Goal: Task Accomplishment & Management: Manage account settings

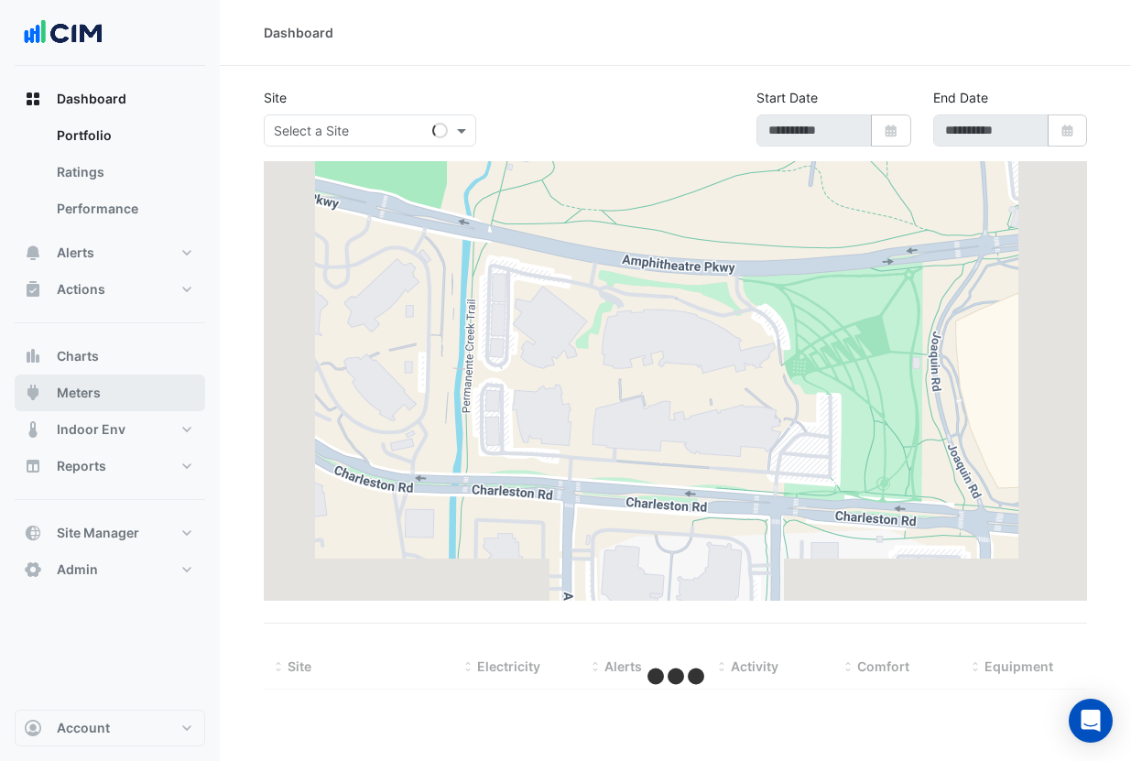
click at [101, 395] on button "Meters" at bounding box center [110, 393] width 190 height 37
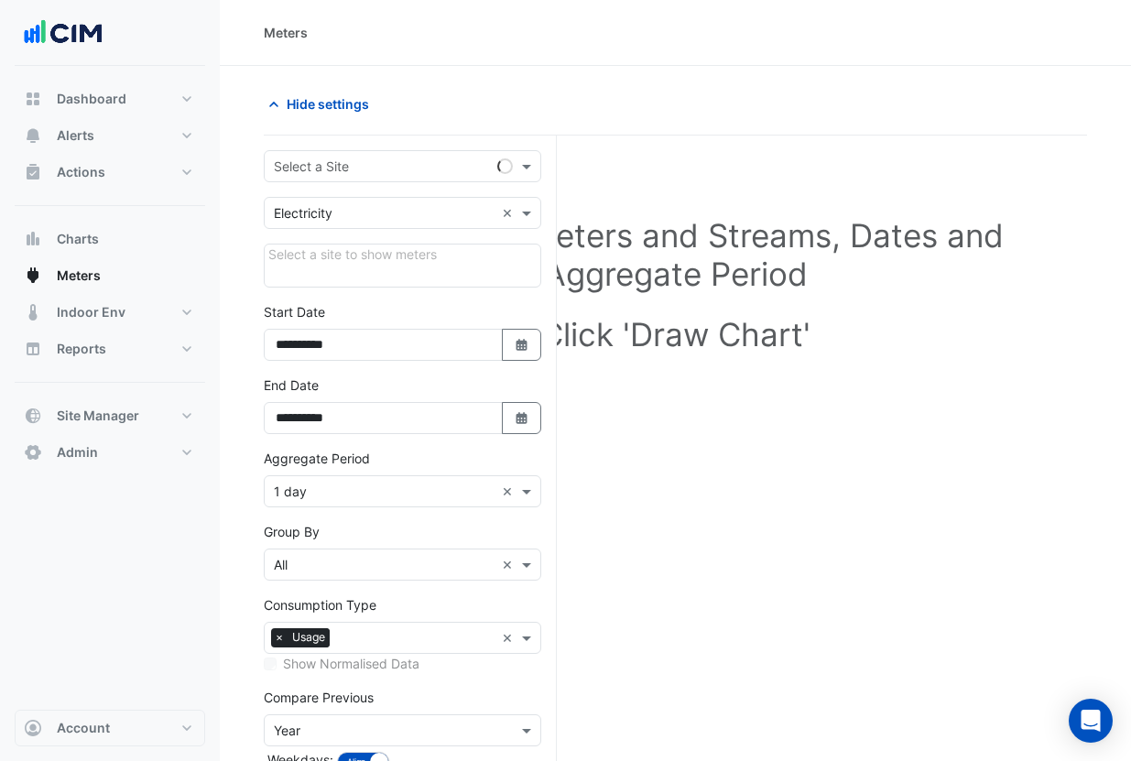
click at [338, 160] on input "text" at bounding box center [384, 167] width 221 height 19
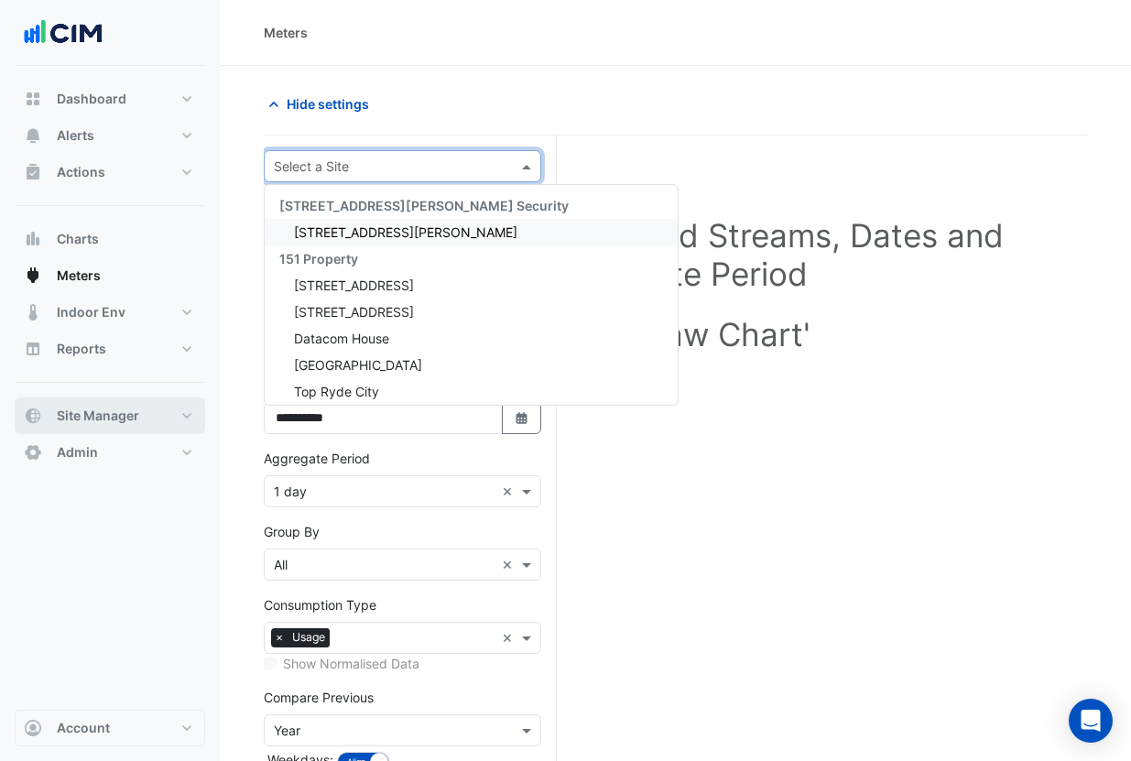
click at [98, 422] on span "Site Manager" at bounding box center [98, 416] width 82 height 18
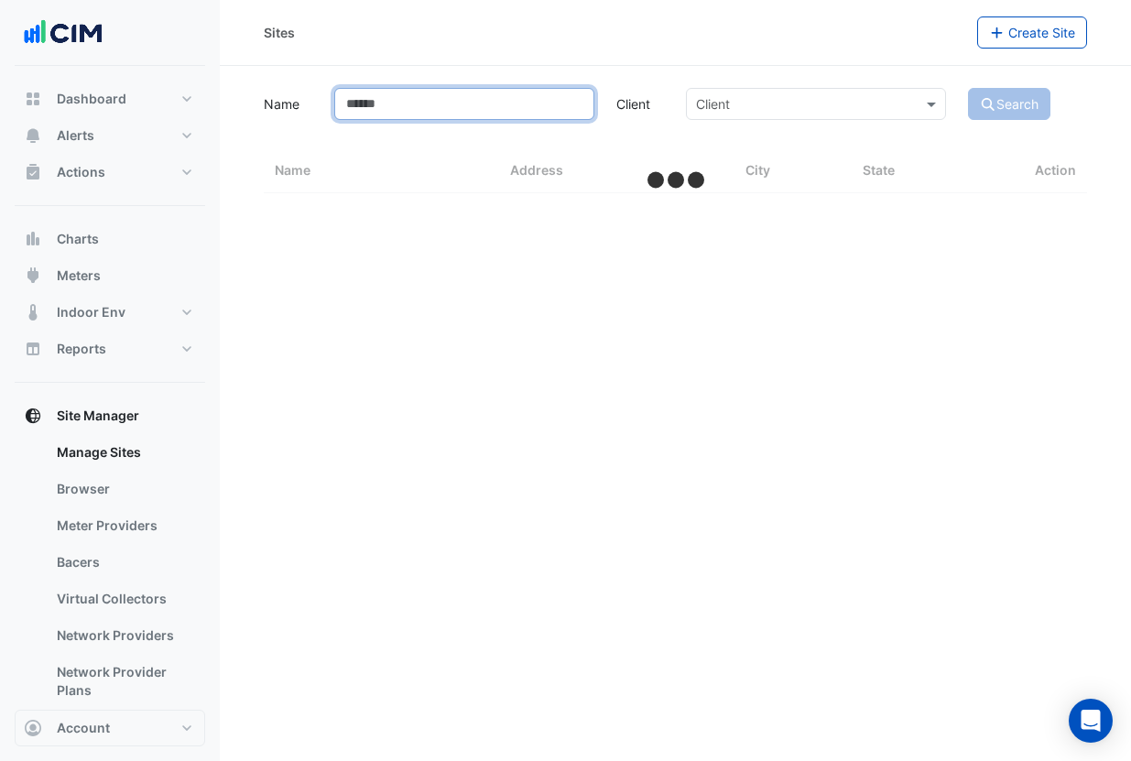
click at [391, 115] on input "Name" at bounding box center [464, 104] width 260 height 32
type input "**********"
select select "***"
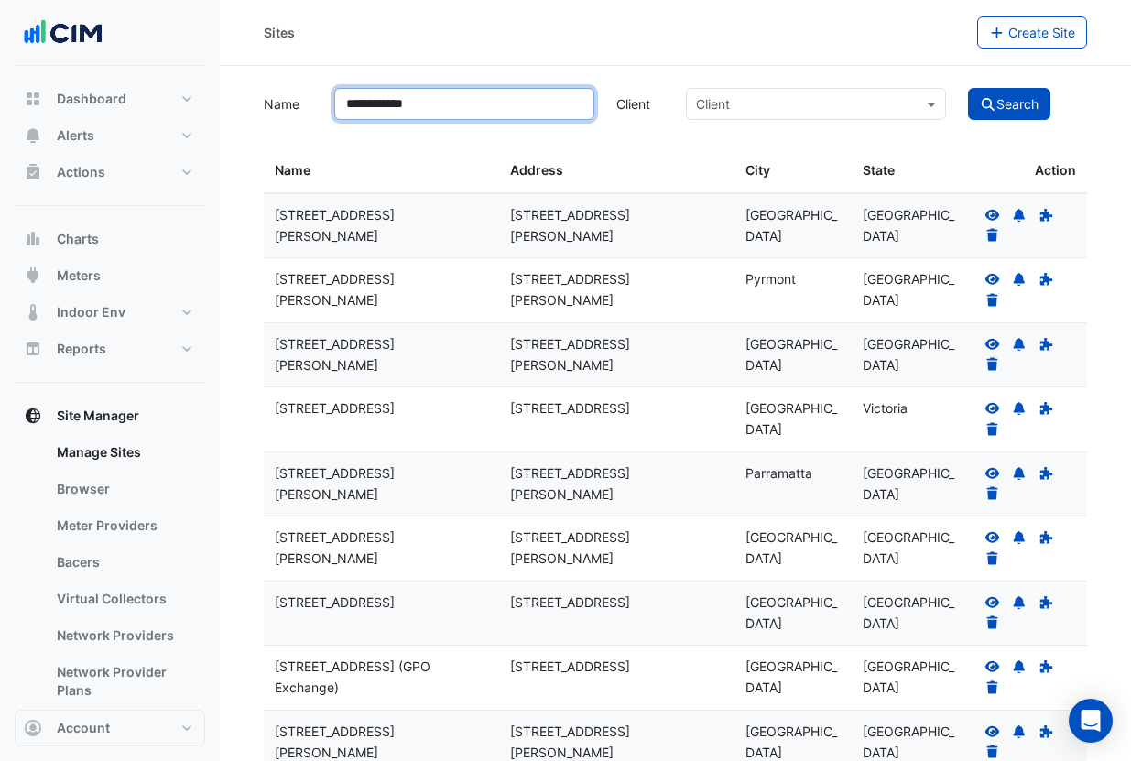
type input "**********"
click at [968, 88] on button "Search" at bounding box center [1009, 104] width 82 height 32
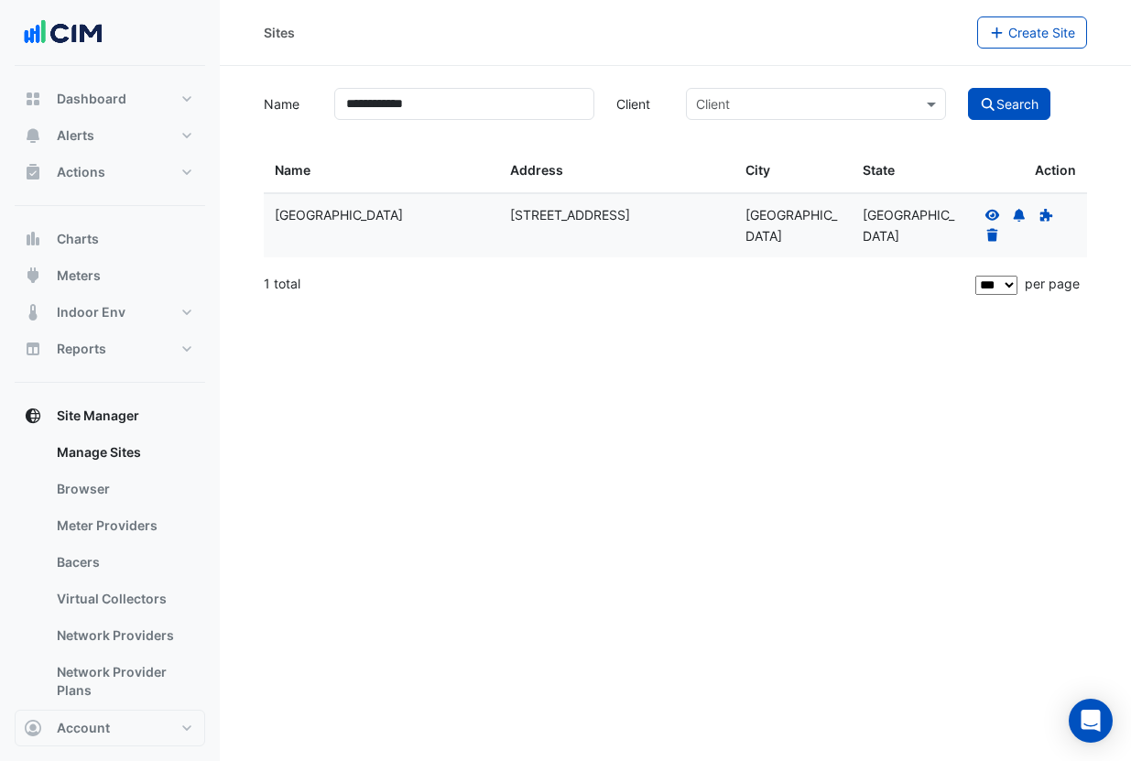
click at [1000, 210] on div at bounding box center [1028, 226] width 95 height 42
click at [994, 211] on icon at bounding box center [991, 214] width 15 height 11
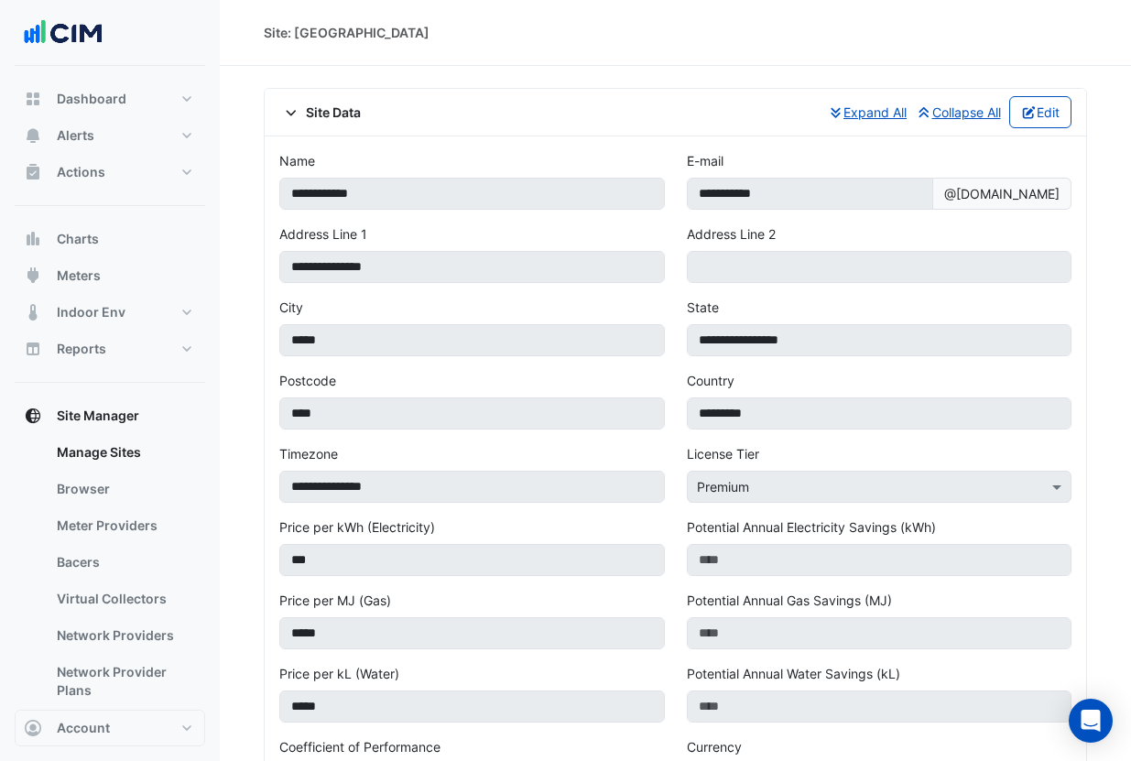
click at [342, 120] on span "Site Data" at bounding box center [319, 112] width 81 height 19
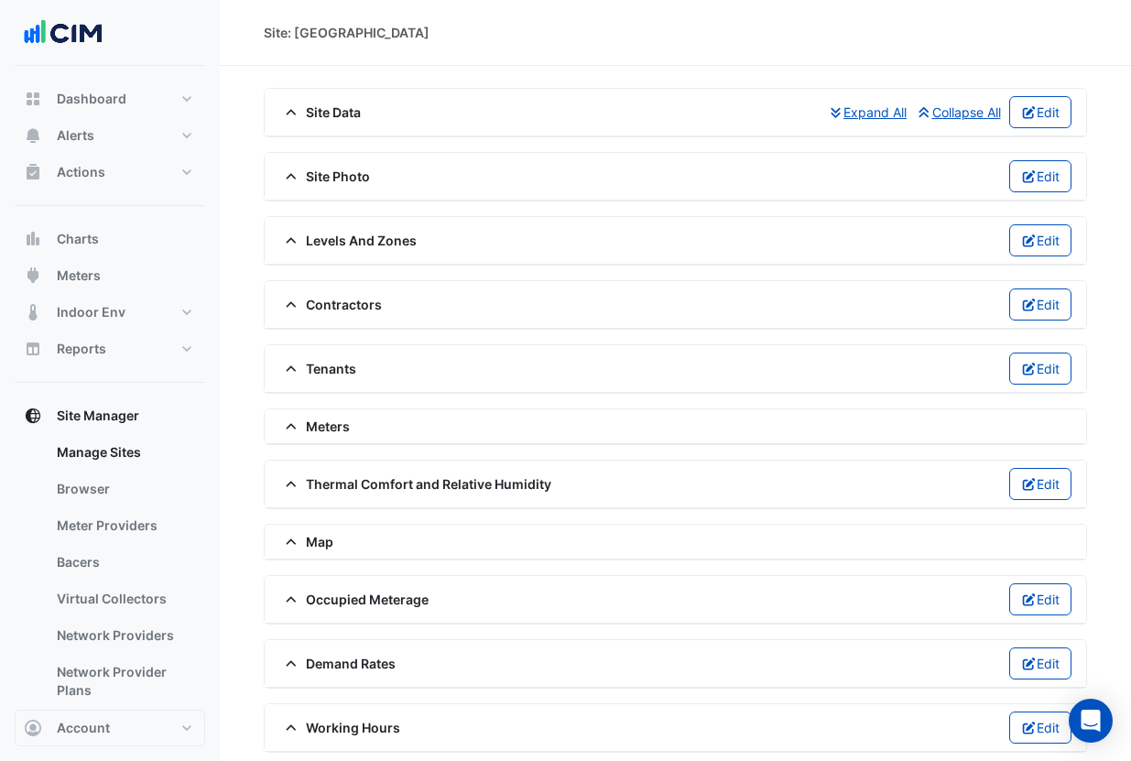
click at [321, 433] on span "Meters" at bounding box center [314, 426] width 71 height 19
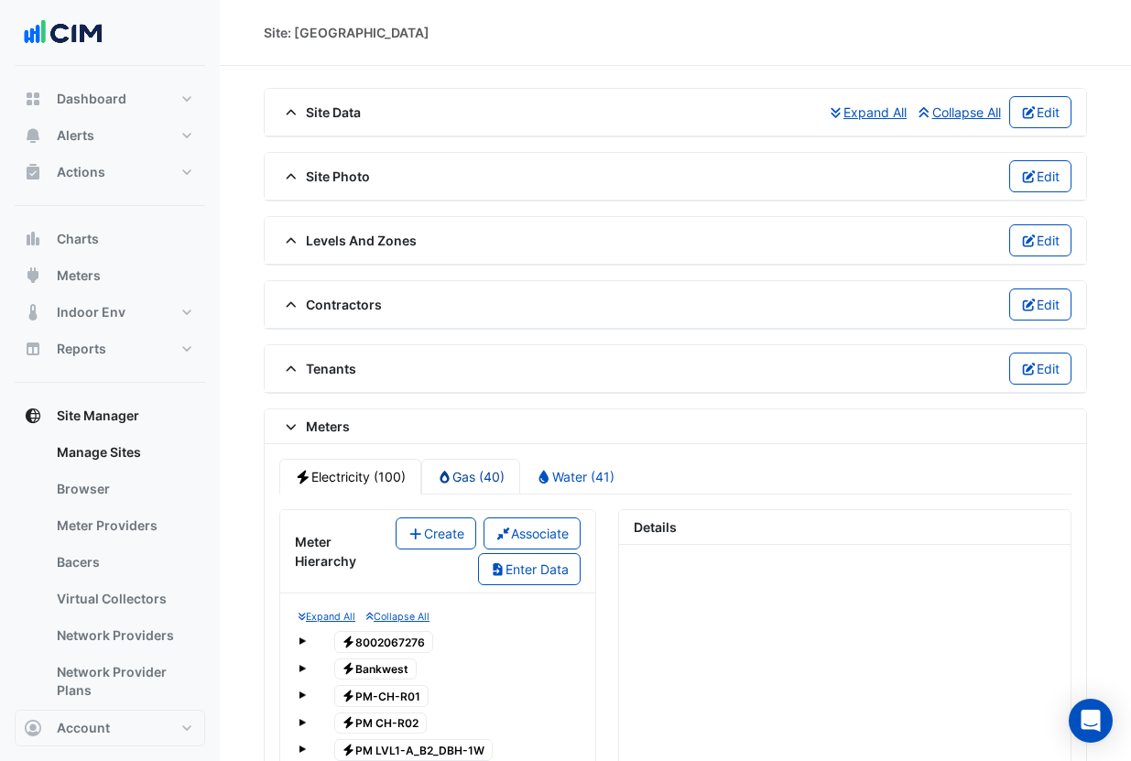
click at [484, 475] on link "Gas (40)" at bounding box center [471, 477] width 100 height 36
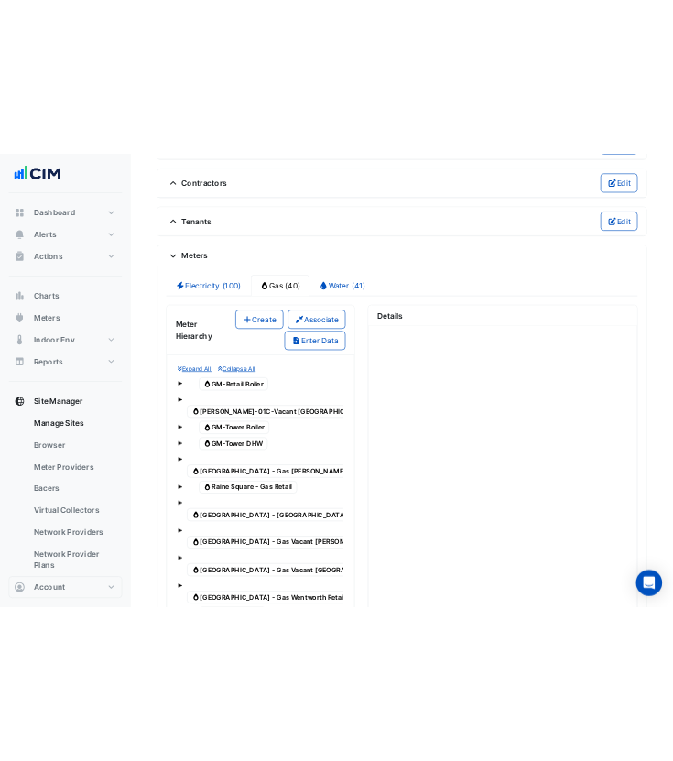
scroll to position [273, 0]
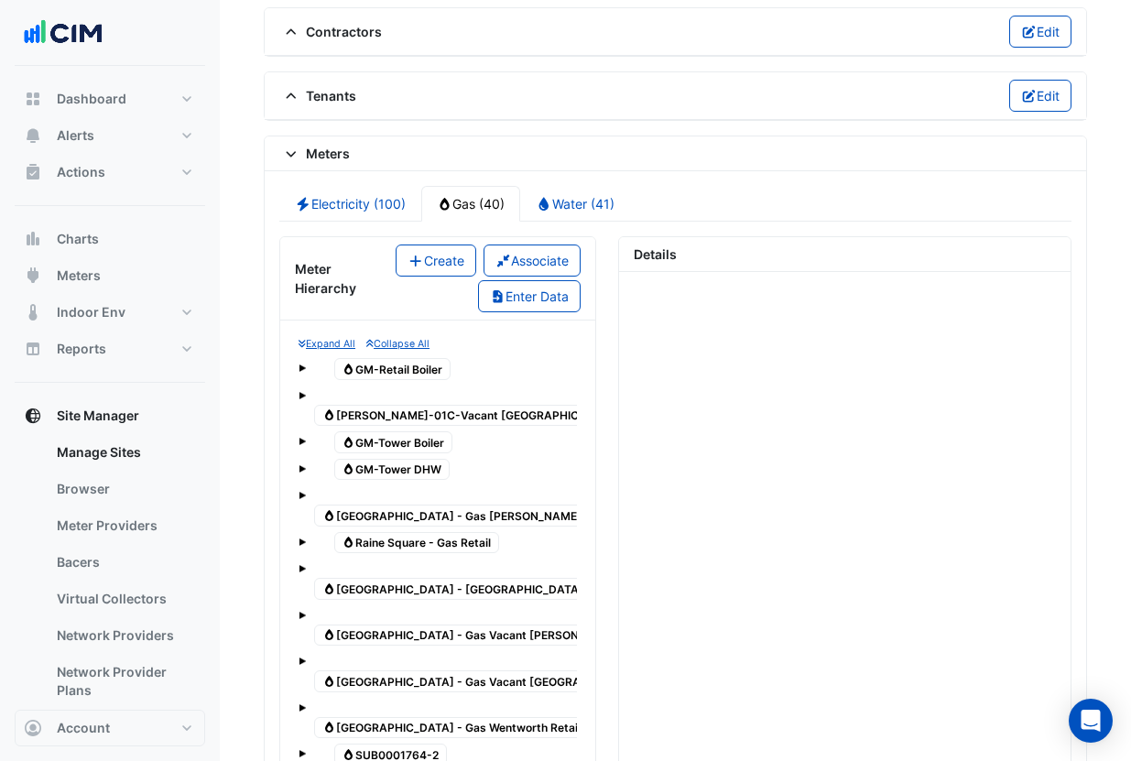
click at [397, 366] on span "Gas GM-Retail Boiler" at bounding box center [392, 369] width 117 height 22
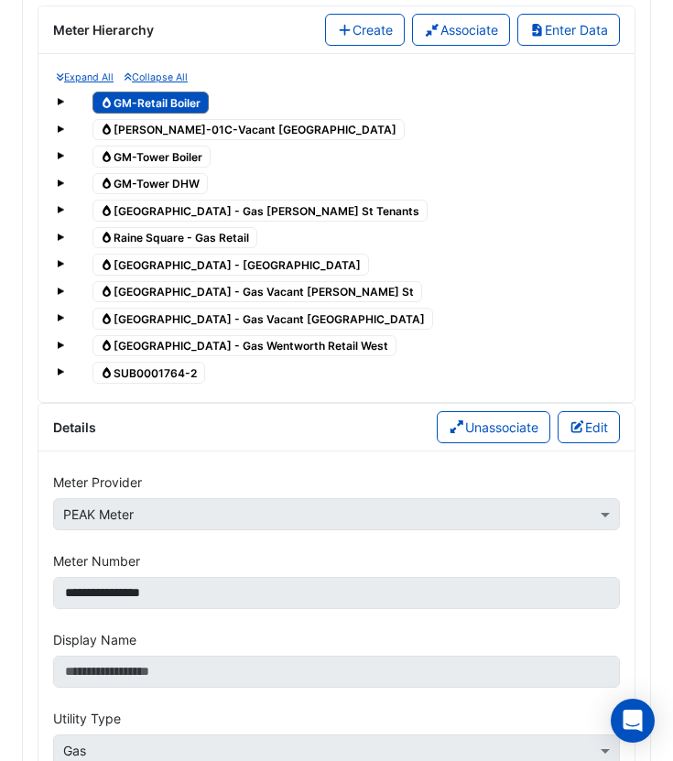
scroll to position [365, 0]
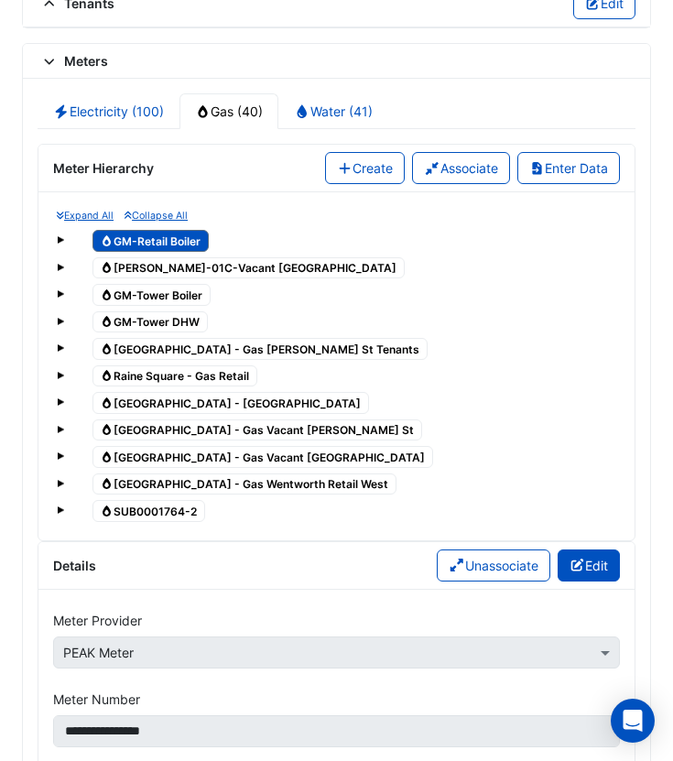
click at [598, 574] on button "Edit" at bounding box center [589, 565] width 63 height 32
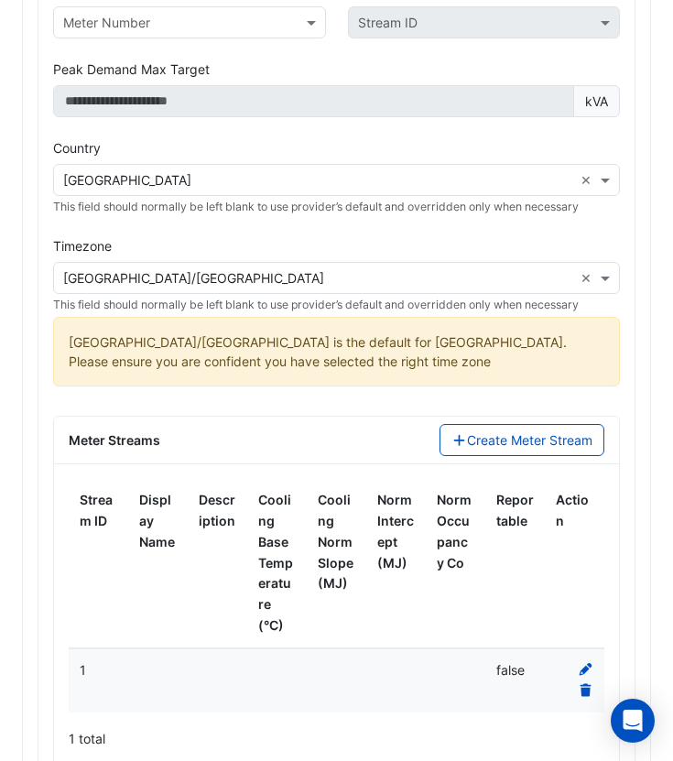
scroll to position [1469, 0]
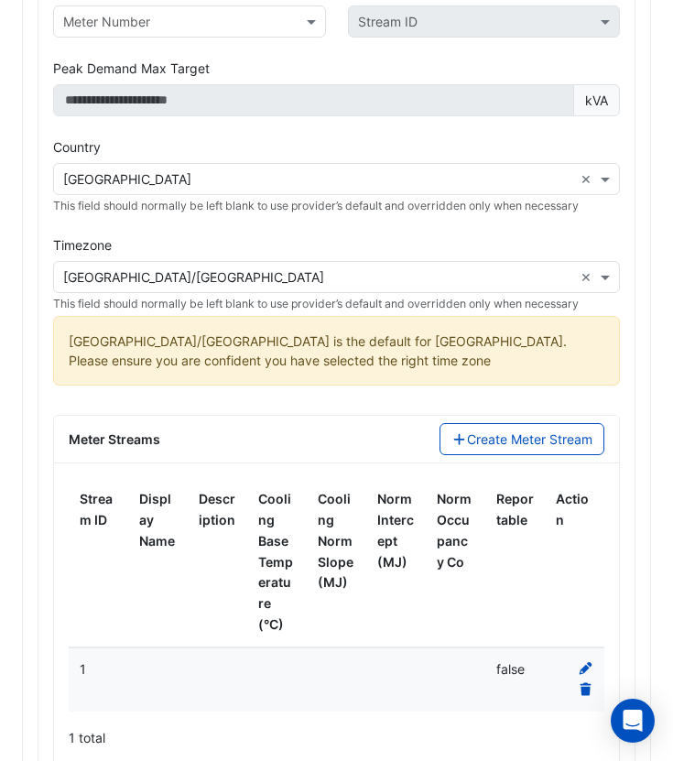
click at [587, 662] on icon at bounding box center [586, 668] width 16 height 13
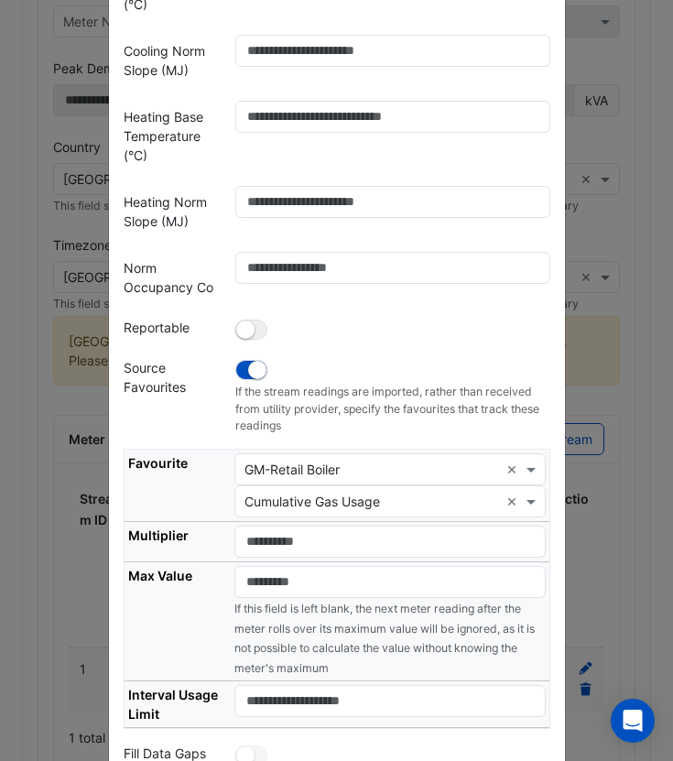
scroll to position [476, 0]
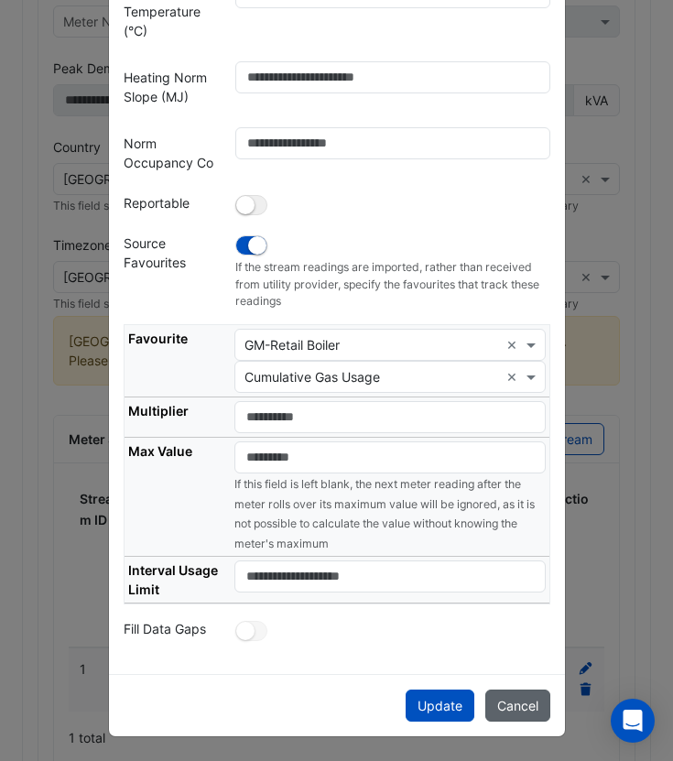
click at [522, 695] on button "Cancel" at bounding box center [517, 706] width 65 height 32
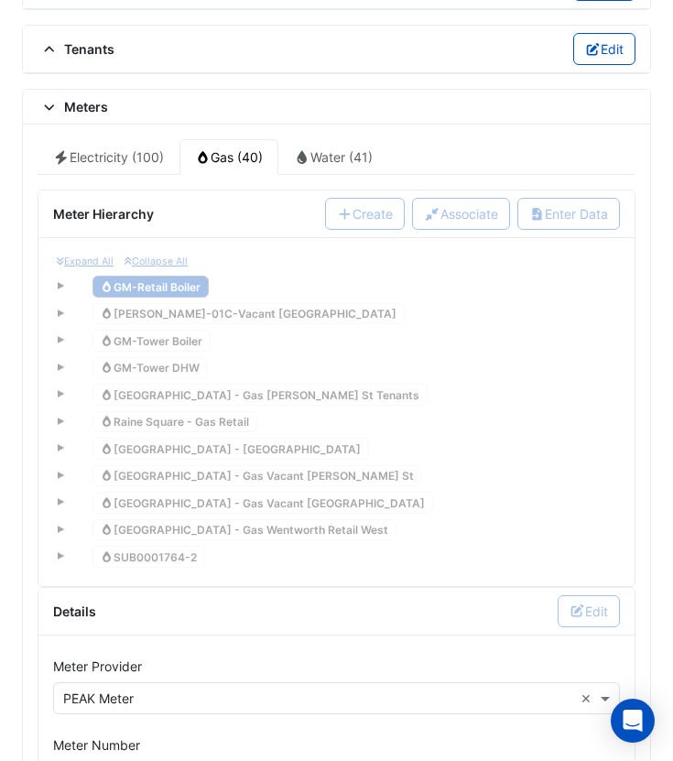
scroll to position [0, 0]
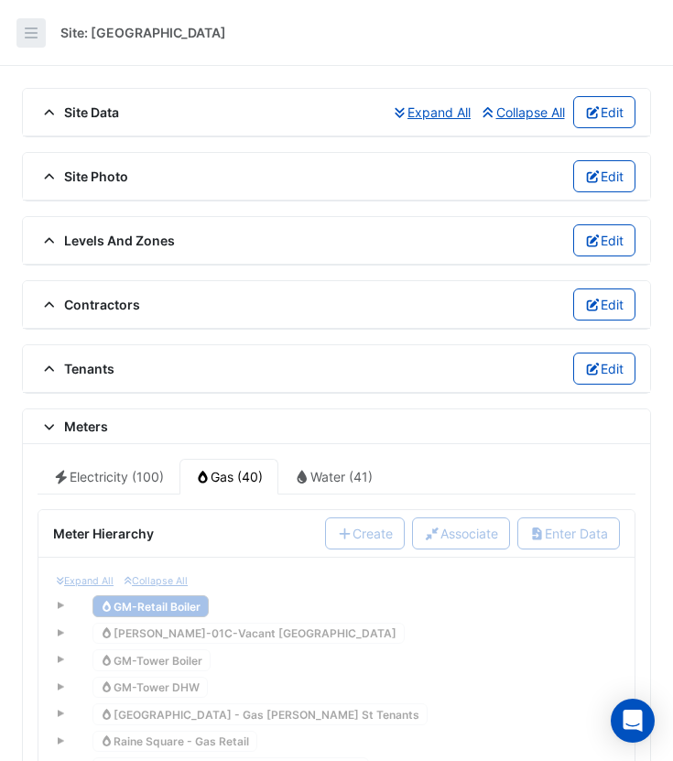
click at [20, 33] on button "button" at bounding box center [30, 32] width 29 height 29
